Goal: Information Seeking & Learning: Learn about a topic

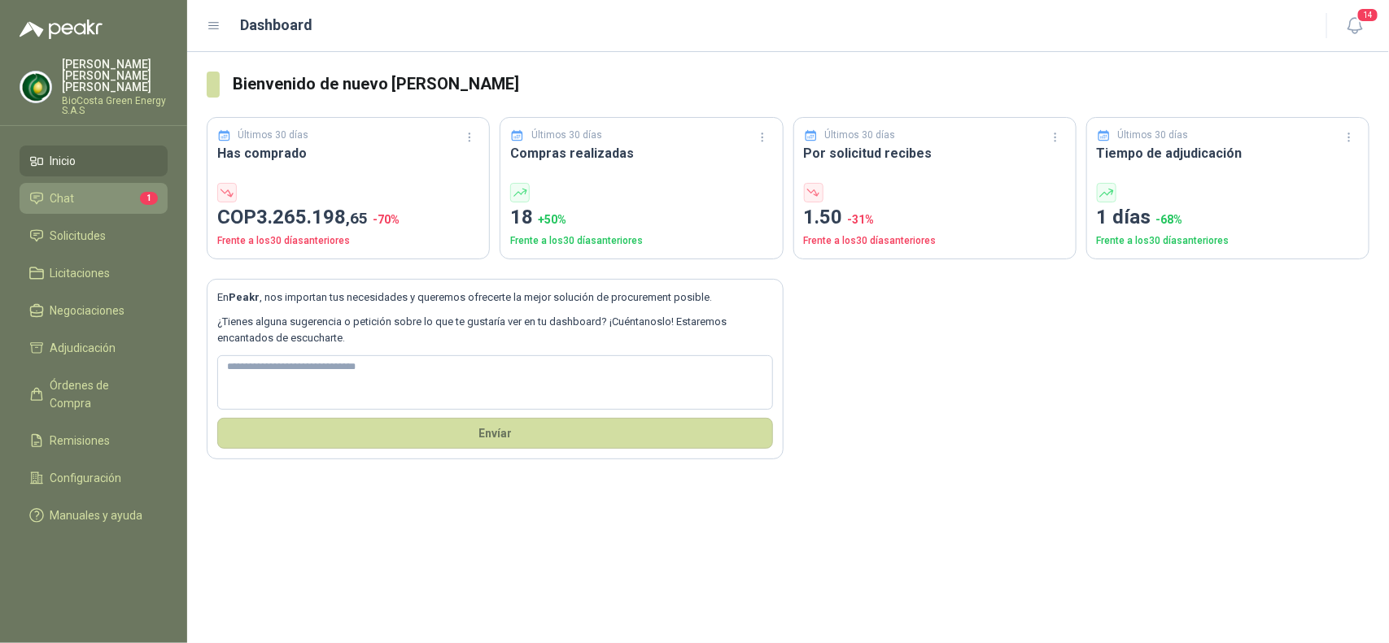
click at [98, 190] on li "Chat 1" at bounding box center [93, 199] width 129 height 18
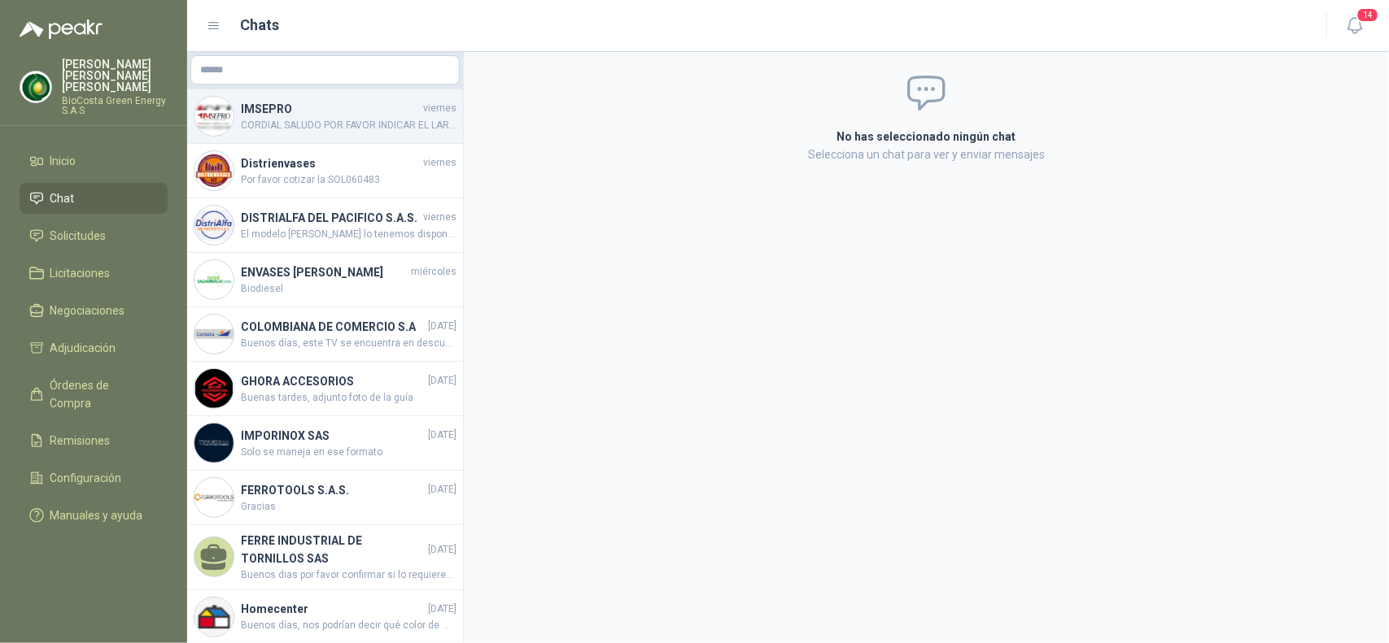
click at [360, 123] on span "CORDIAL SALUDO POR FAVOR INDICAR EL LARGO DEL CABLE DEL RETRACTIL Y SI LO NCESI…" at bounding box center [349, 125] width 216 height 15
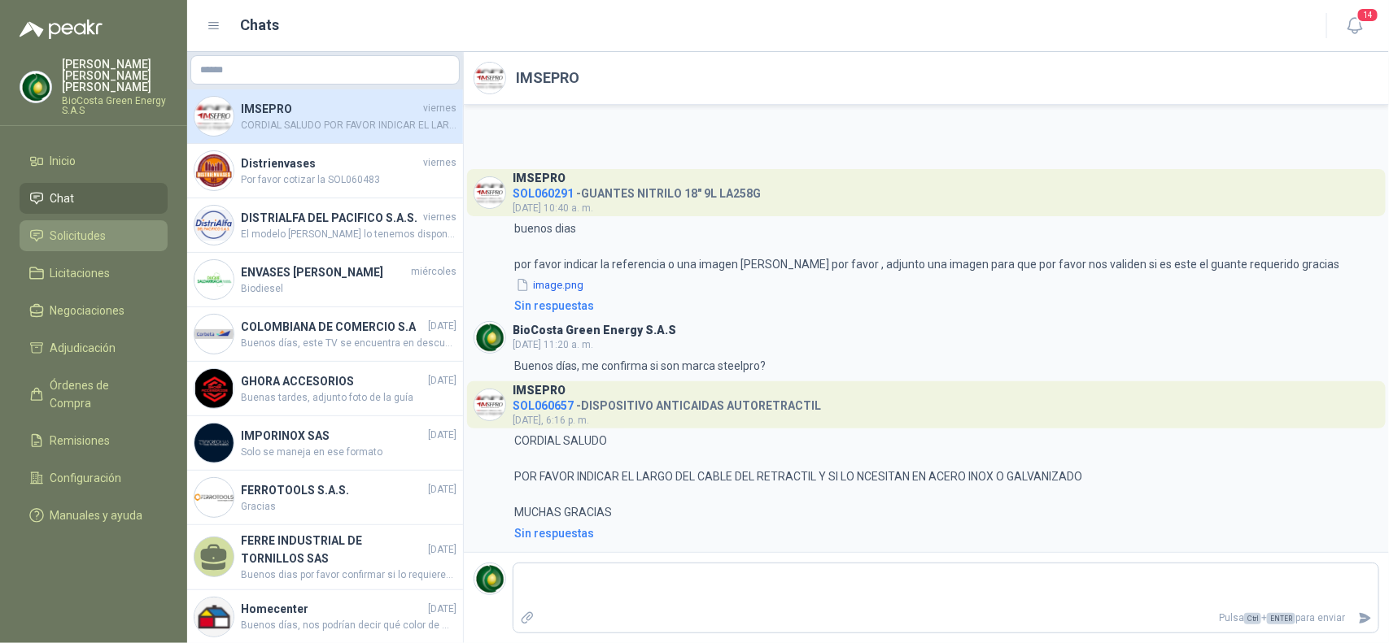
click at [87, 227] on span "Solicitudes" at bounding box center [78, 236] width 56 height 18
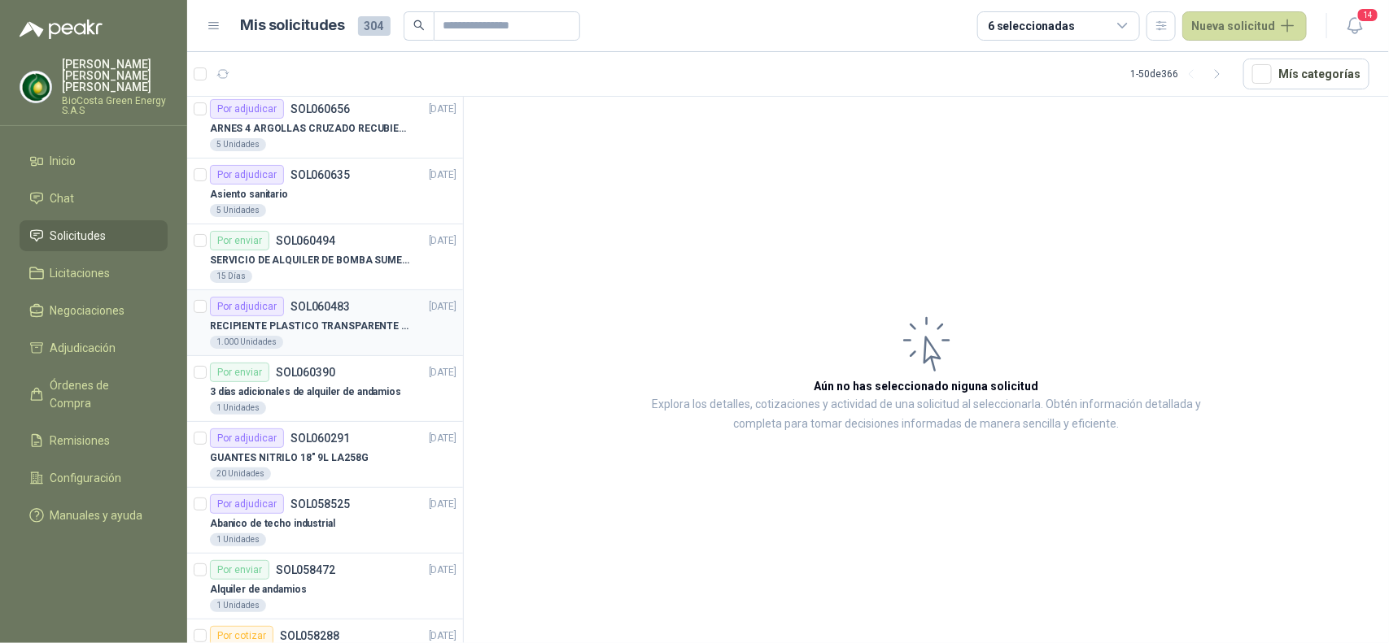
scroll to position [69, 0]
click at [373, 326] on p "RECIPIENTE PLASTICO TRANSPARENTE 500 ML" at bounding box center [311, 327] width 203 height 15
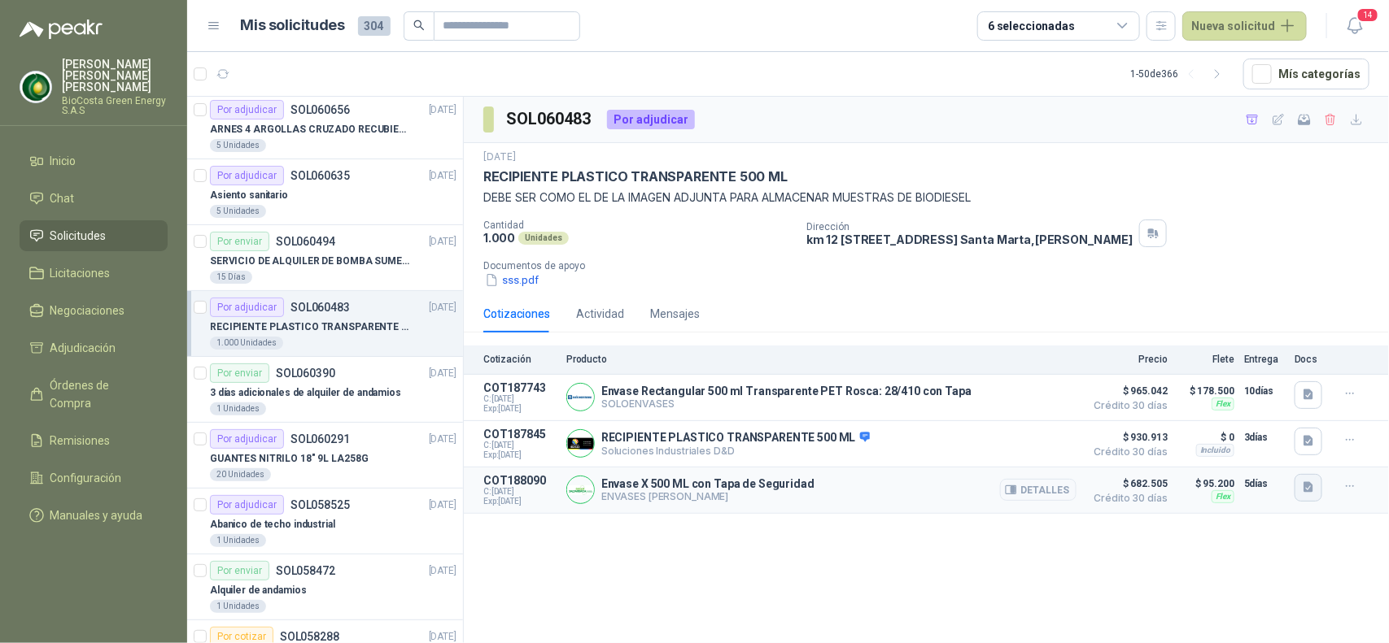
click at [1307, 490] on icon "button" at bounding box center [1308, 487] width 10 height 11
click at [1141, 586] on div "SOL060483 Por adjudicar [DATE] RECIPIENTE PLASTICO TRANSPARENTE 500 ML DEBE SER…" at bounding box center [926, 373] width 925 height 552
click at [1307, 447] on icon "button" at bounding box center [1308, 441] width 10 height 11
click at [1209, 424] on div "imagen_2025-10-08_160743602.png" at bounding box center [1217, 408] width 211 height 38
click at [1206, 415] on button "imagen_2025-10-08_160743602.png" at bounding box center [1218, 407] width 190 height 17
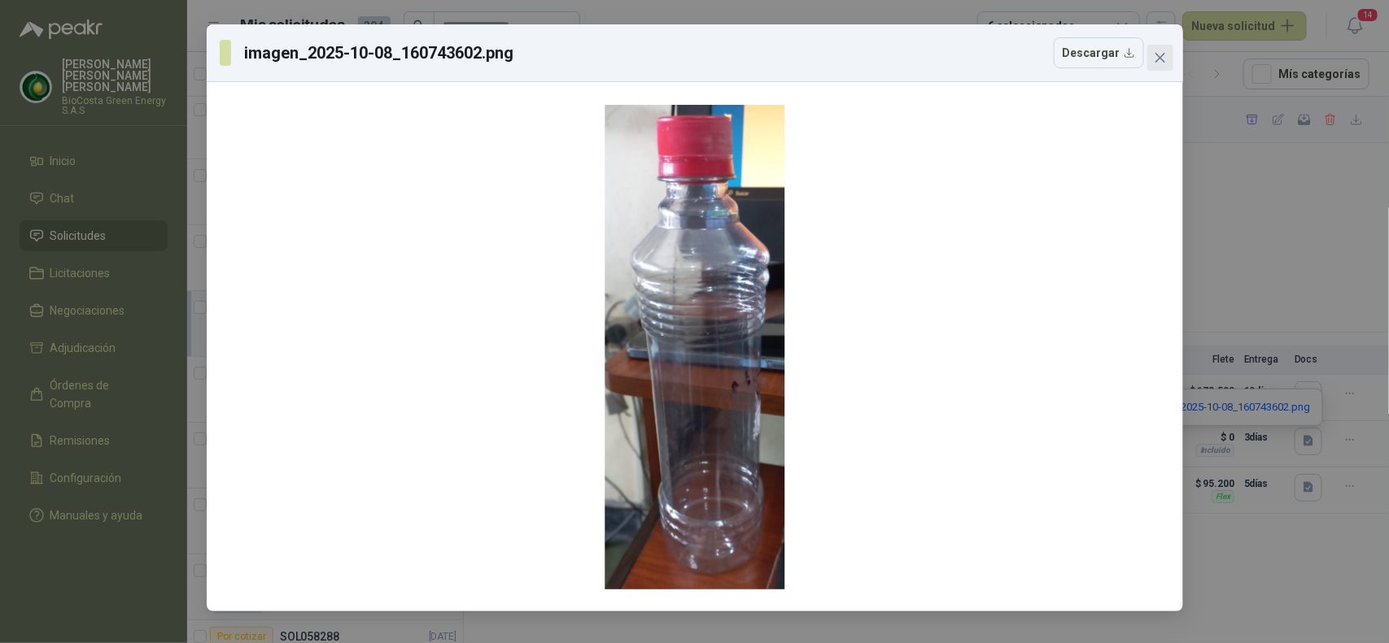
click at [1157, 62] on icon "close" at bounding box center [1160, 57] width 13 height 13
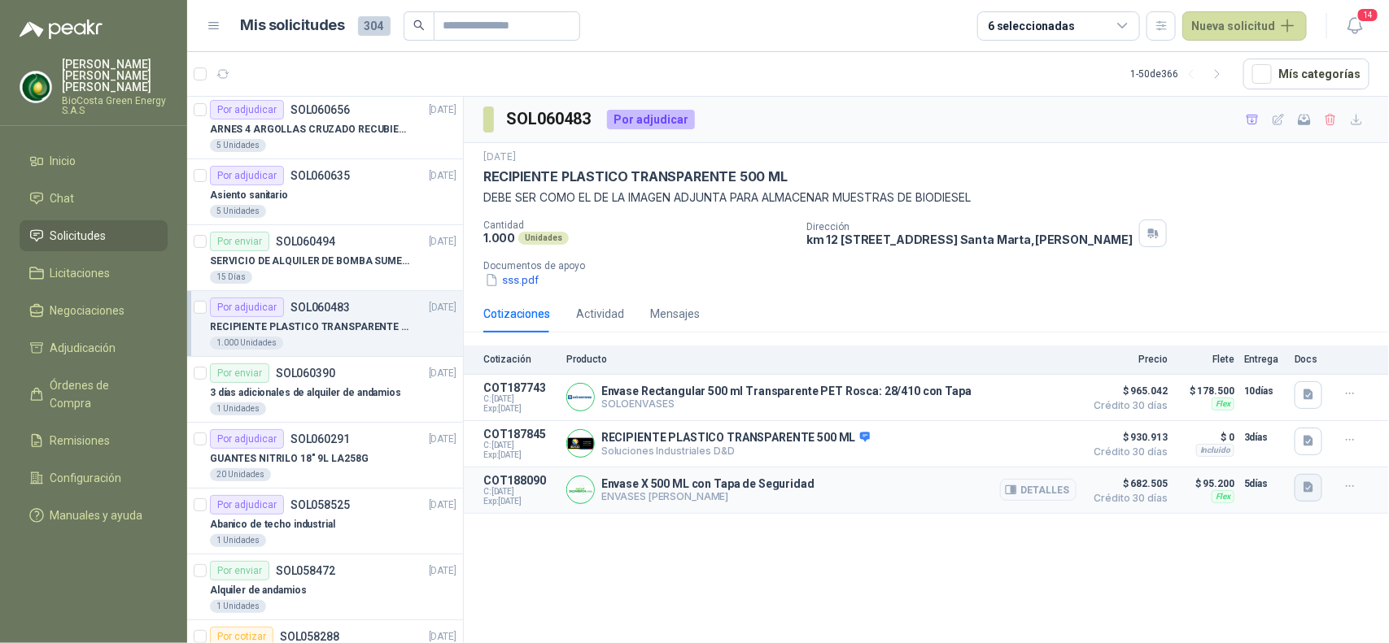
click at [1308, 492] on icon "button" at bounding box center [1308, 487] width 10 height 11
click at [1265, 448] on button "image.png" at bounding box center [1276, 455] width 71 height 17
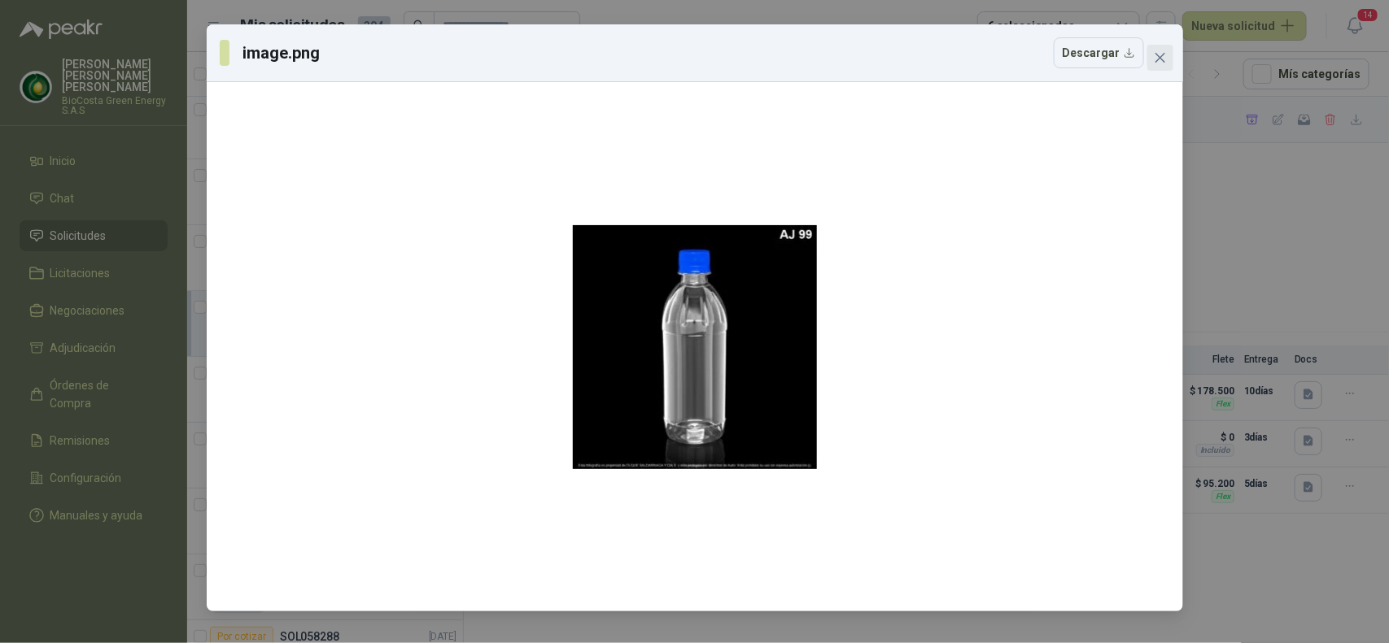
click at [1164, 69] on button "Close" at bounding box center [1160, 58] width 26 height 26
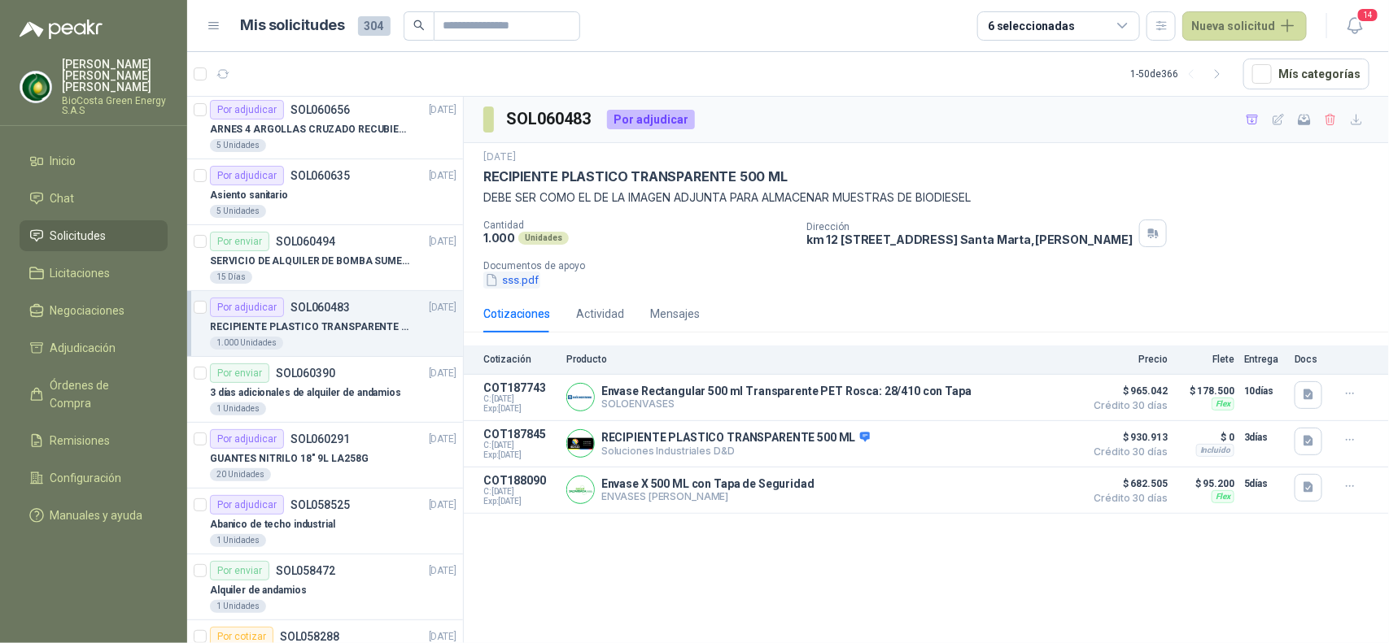
click at [521, 279] on button "sss.pdf" at bounding box center [511, 280] width 57 height 17
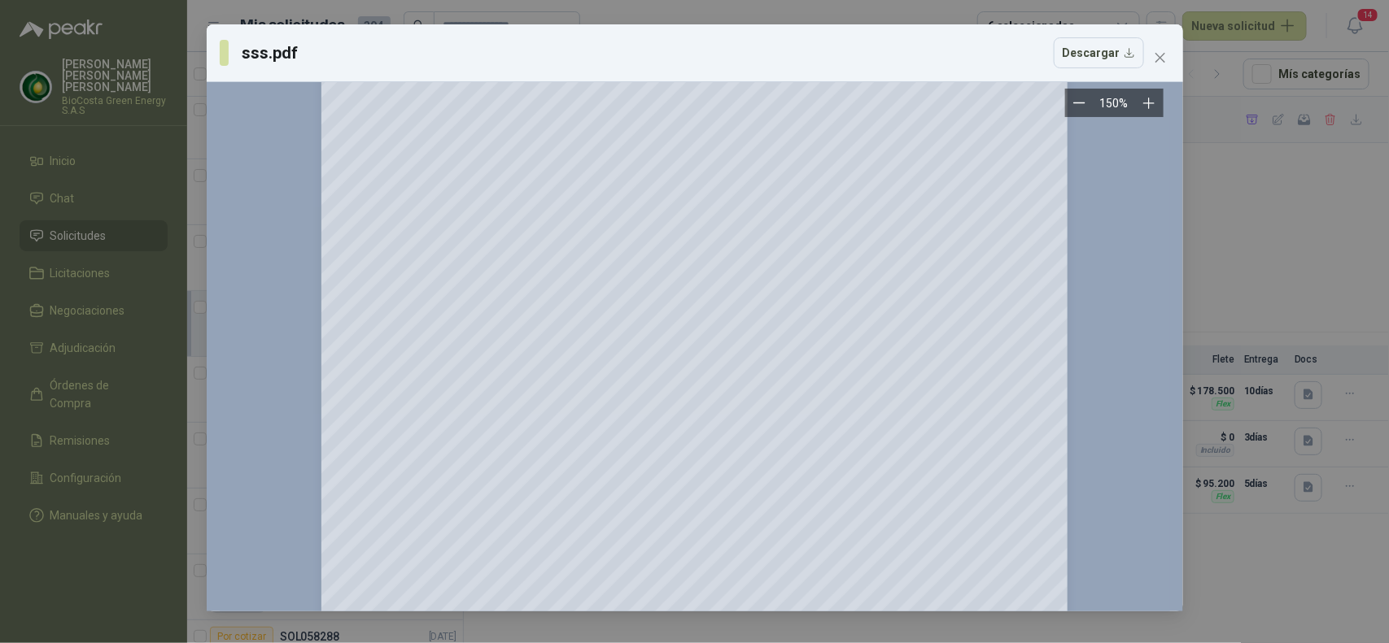
scroll to position [209, 0]
click at [1167, 55] on span "Close" at bounding box center [1160, 57] width 26 height 13
